Goal: Navigation & Orientation: Find specific page/section

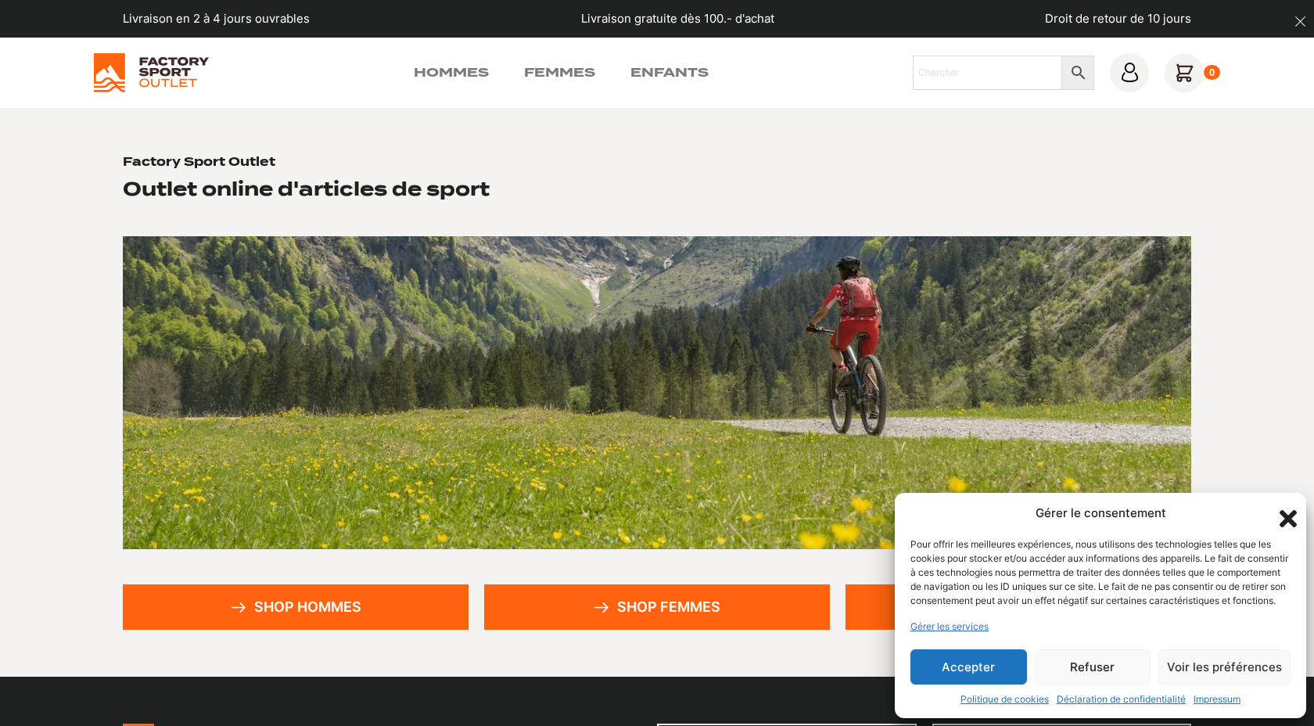
click at [1281, 505] on icon "Fermer la boîte de dialogue" at bounding box center [1288, 518] width 27 height 27
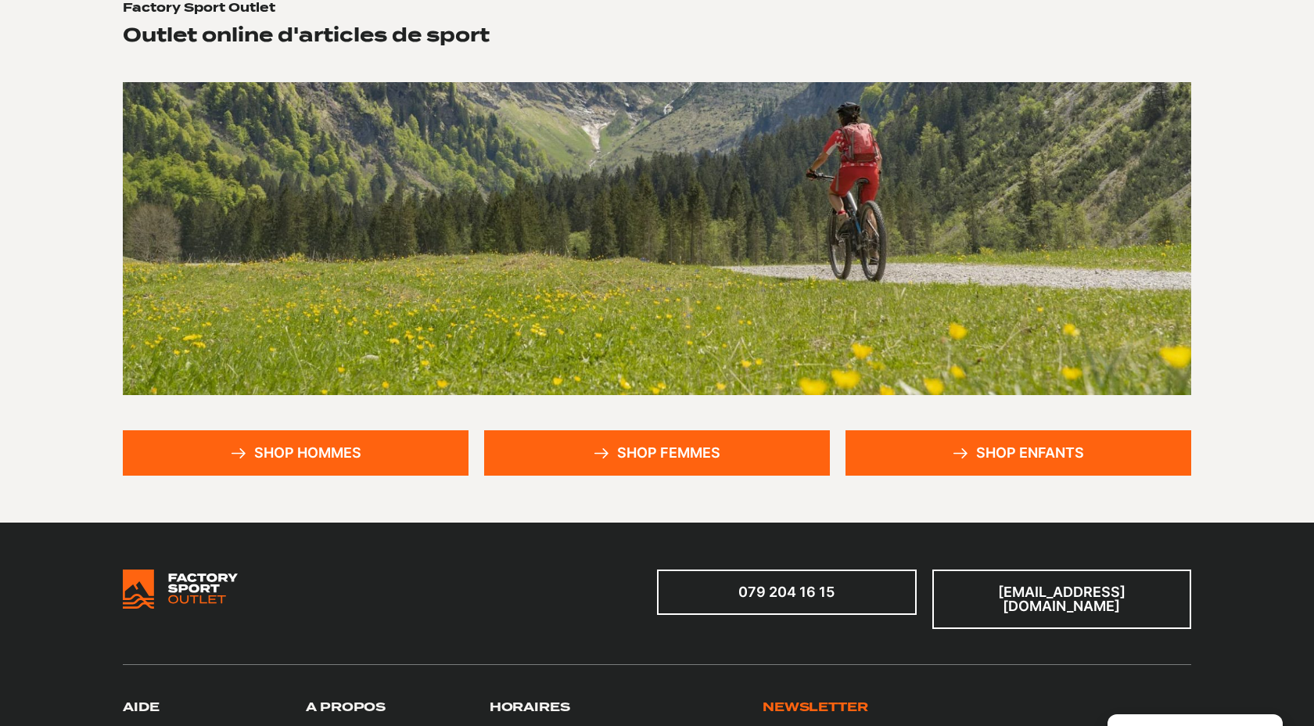
scroll to position [159, 0]
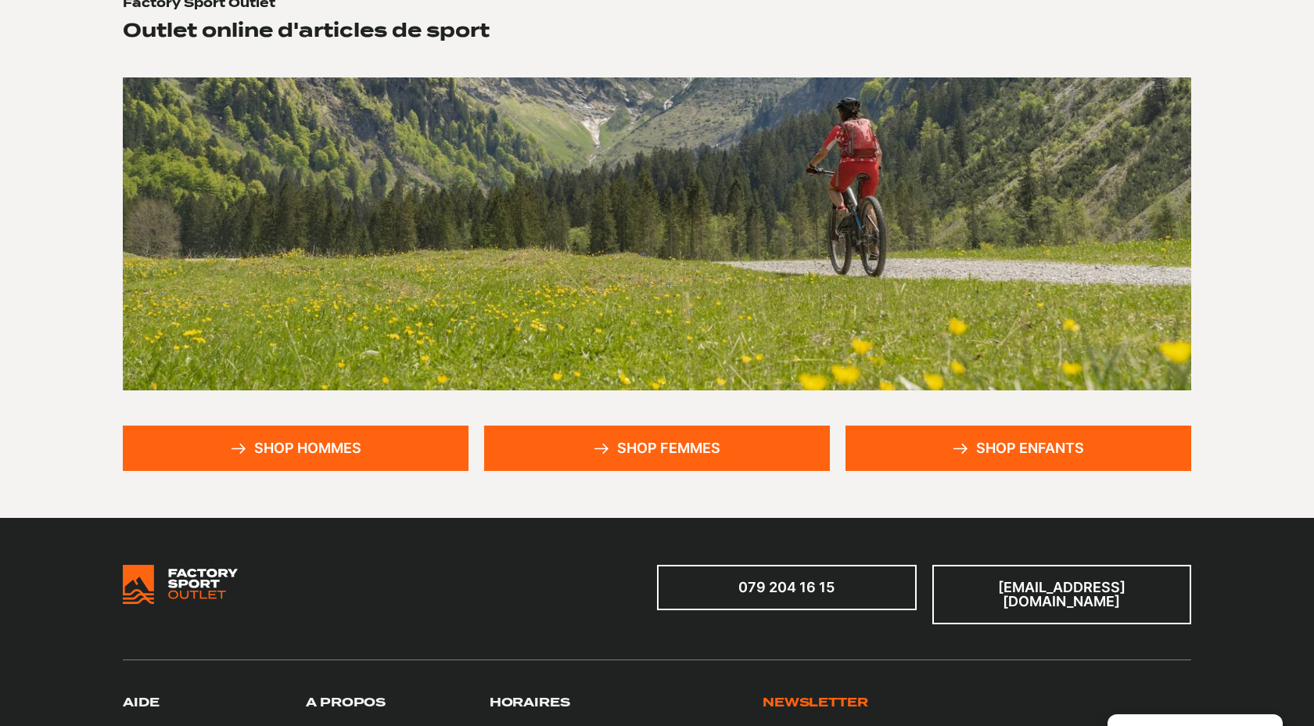
click at [616, 447] on link "Shop femmes" at bounding box center [657, 448] width 346 height 45
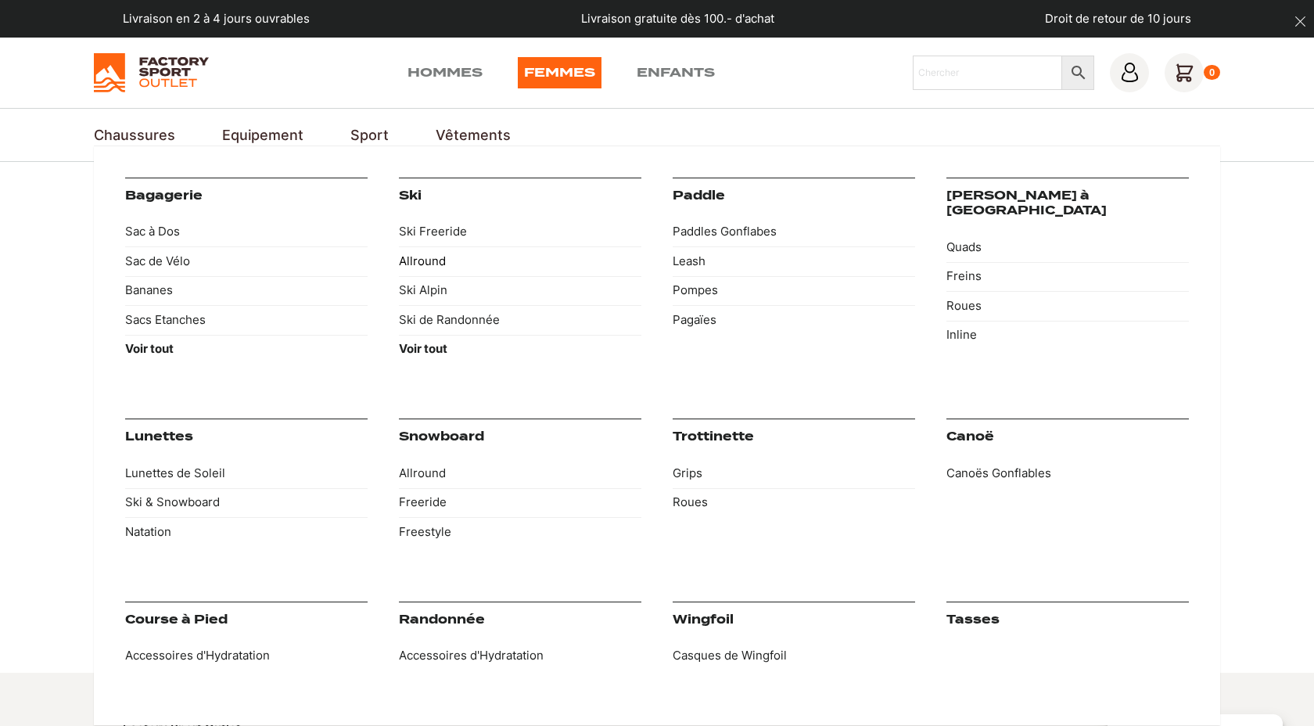
click at [433, 265] on link "Allround" at bounding box center [520, 261] width 243 height 30
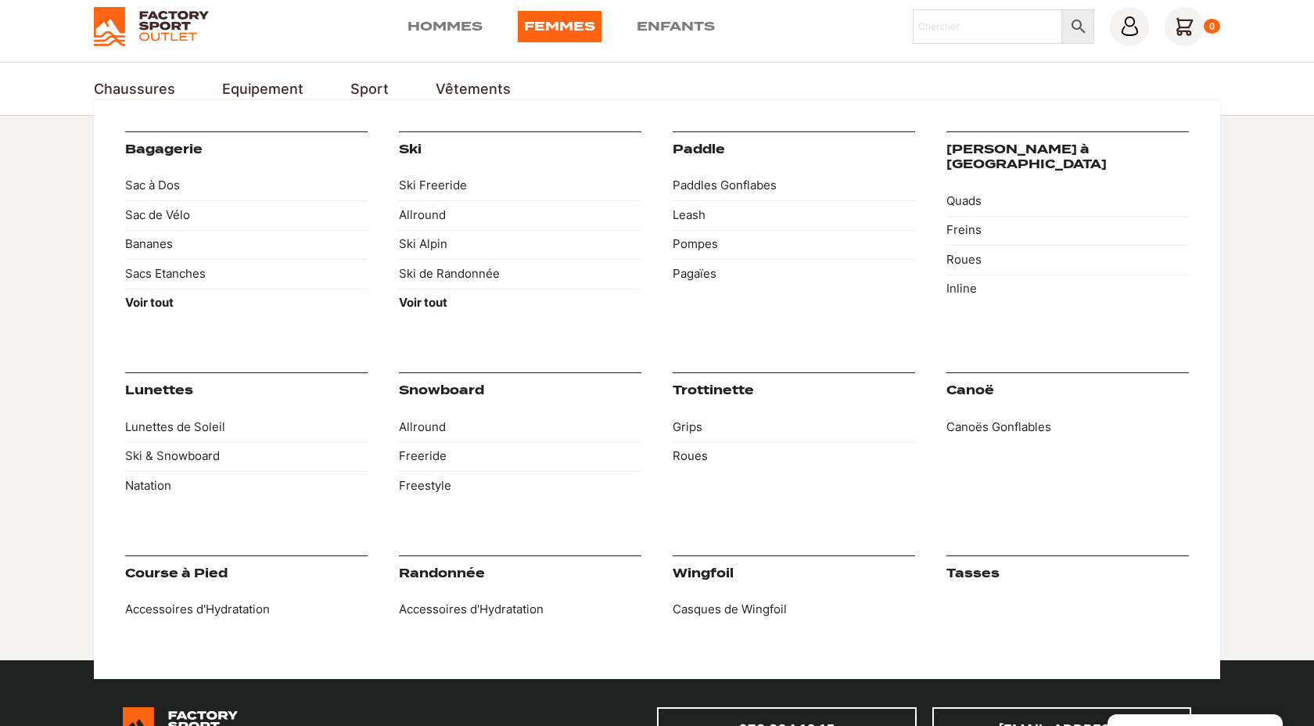
scroll to position [43, 0]
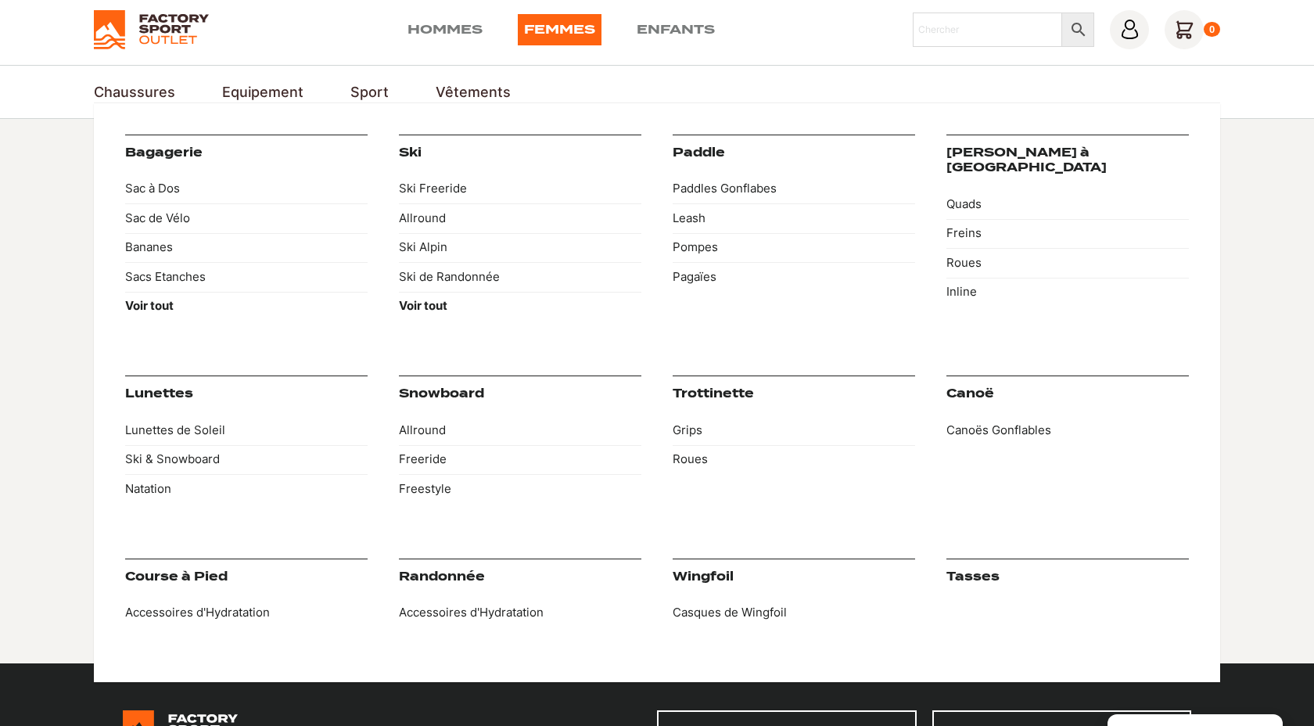
click at [407, 153] on link "Ski" at bounding box center [410, 153] width 23 height 14
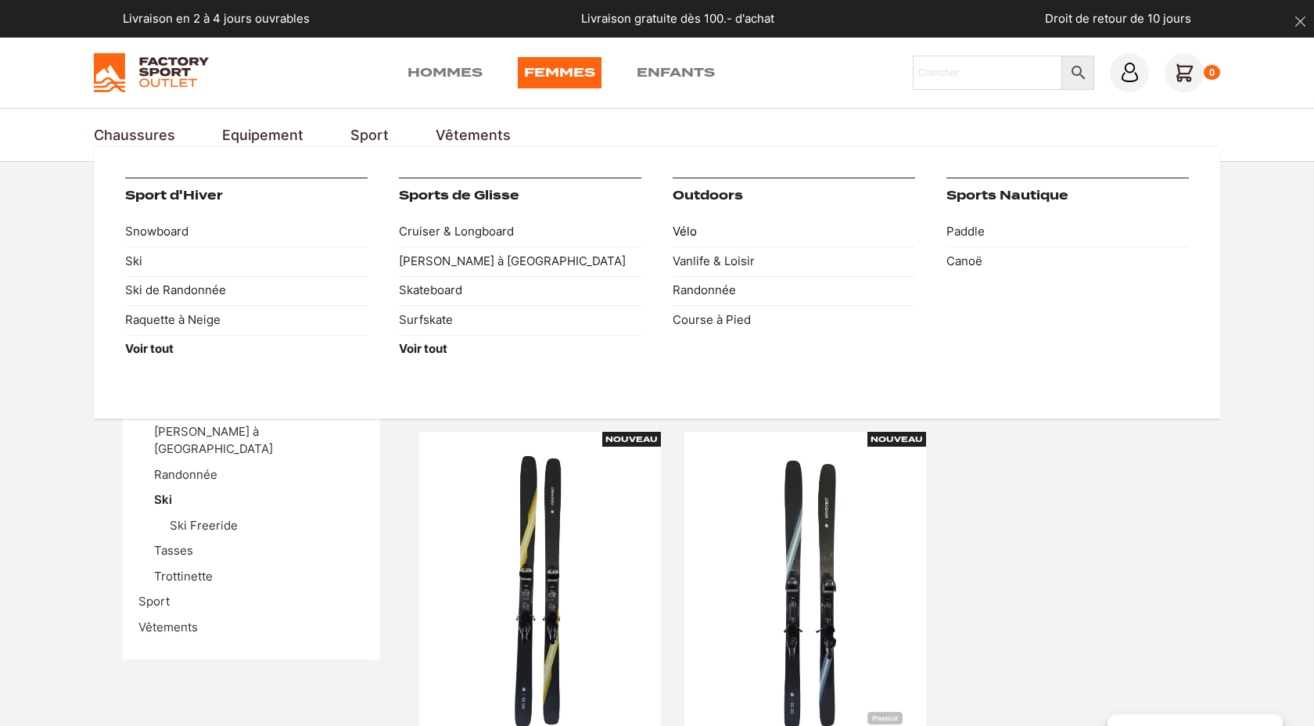
click at [689, 233] on link "Vélo" at bounding box center [794, 232] width 243 height 30
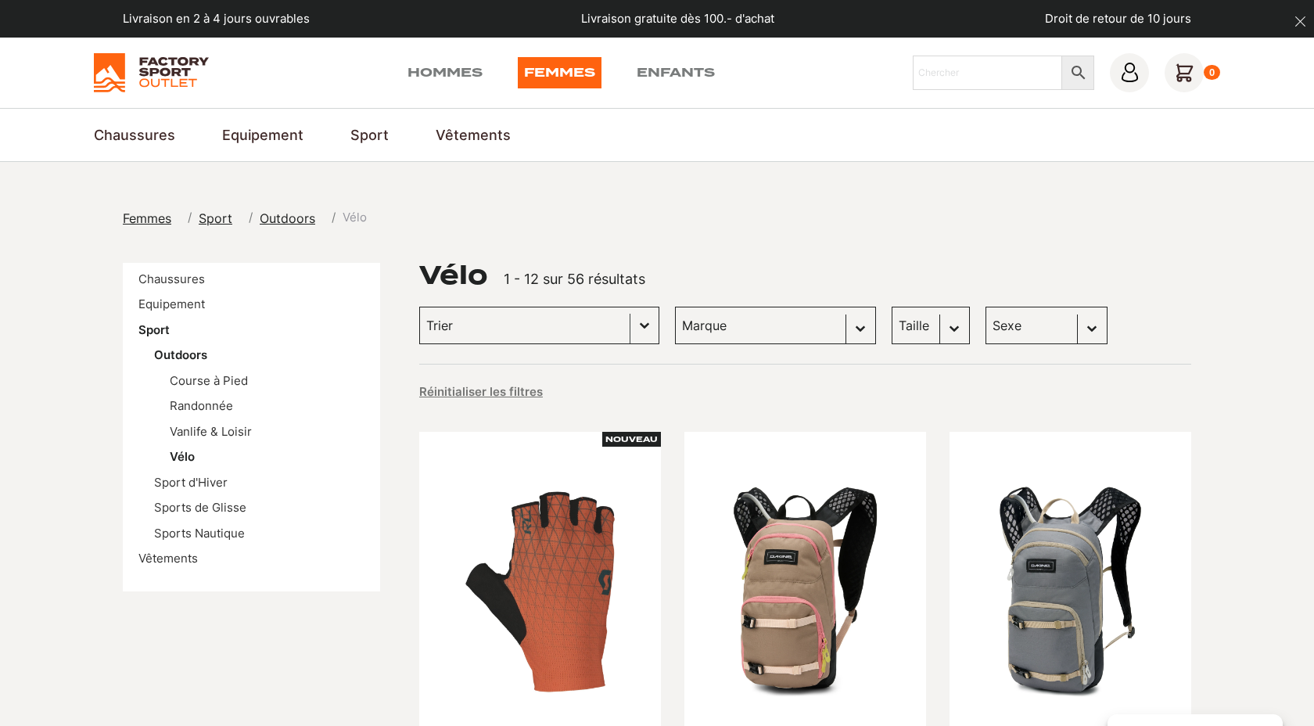
click at [631, 336] on button "Basculer la liste" at bounding box center [645, 325] width 28 height 36
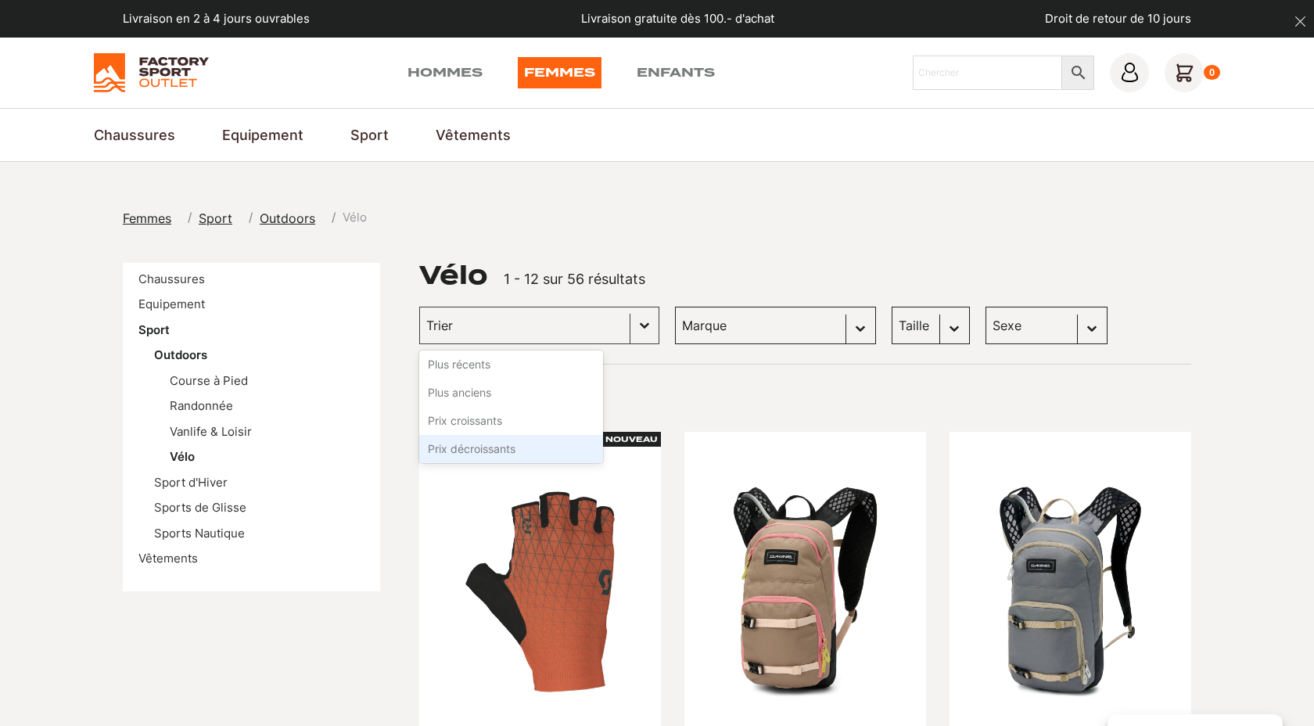
click at [476, 447] on li "Prix décroissants" at bounding box center [511, 449] width 184 height 28
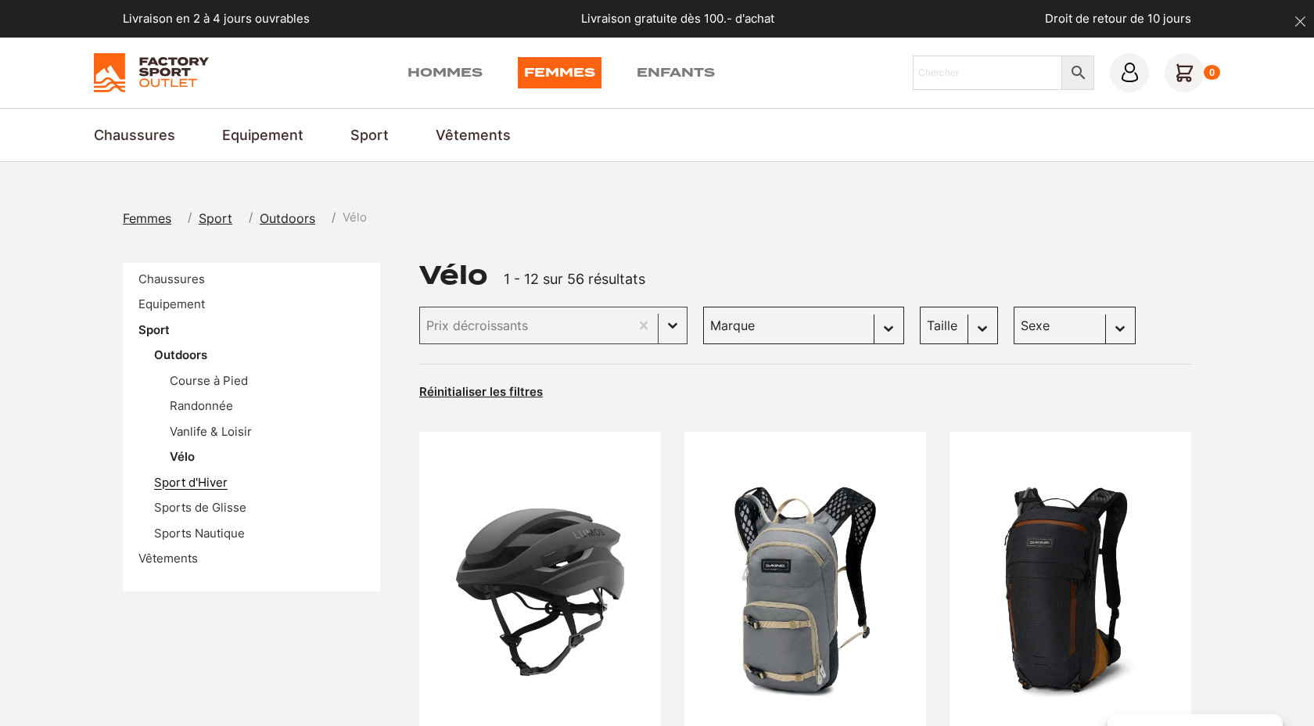
click at [195, 483] on link "Sport d'Hiver" at bounding box center [191, 482] width 74 height 15
